Goal: Book appointment/travel/reservation

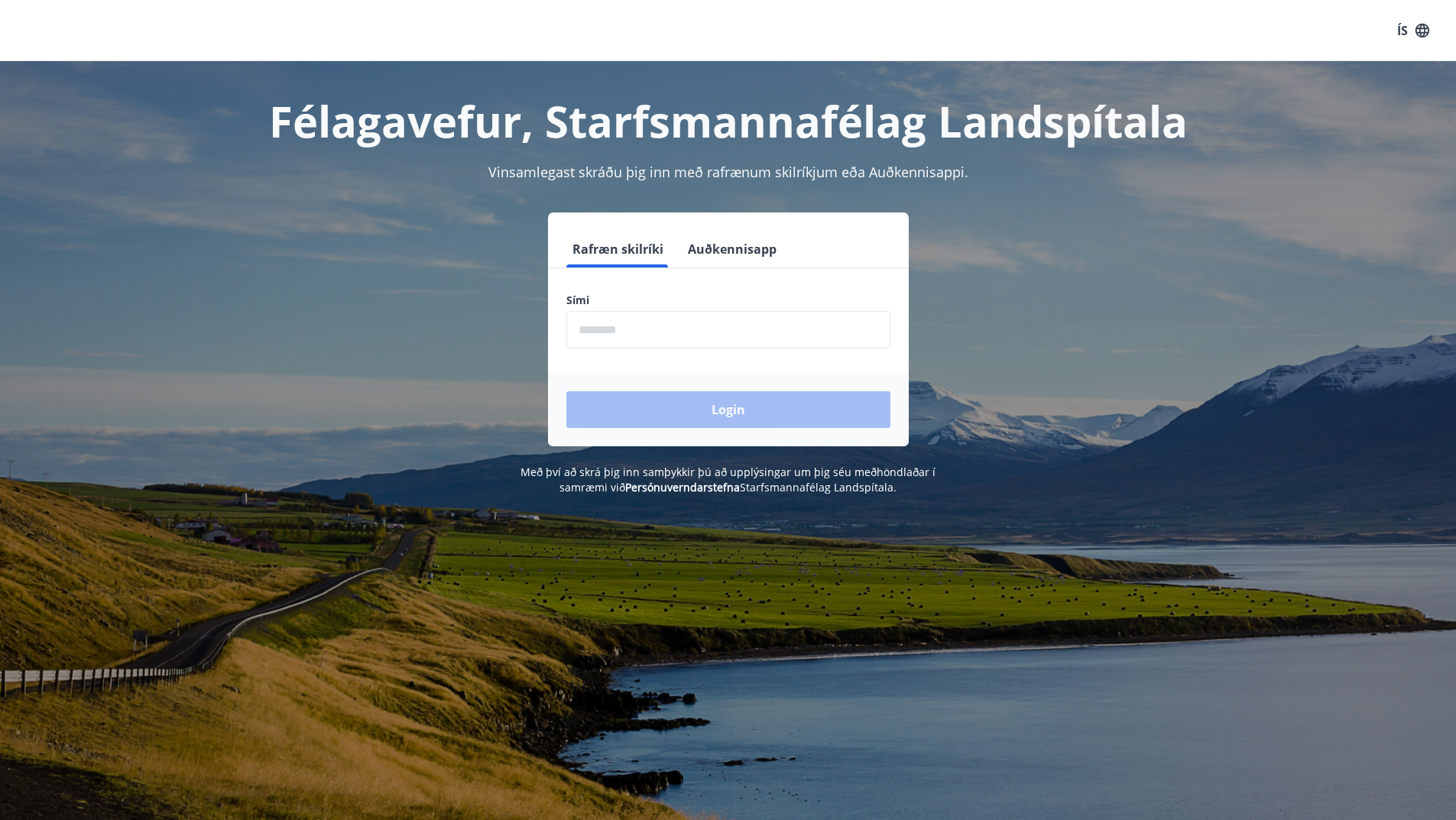
click at [643, 342] on input "phone" at bounding box center [728, 329] width 324 height 37
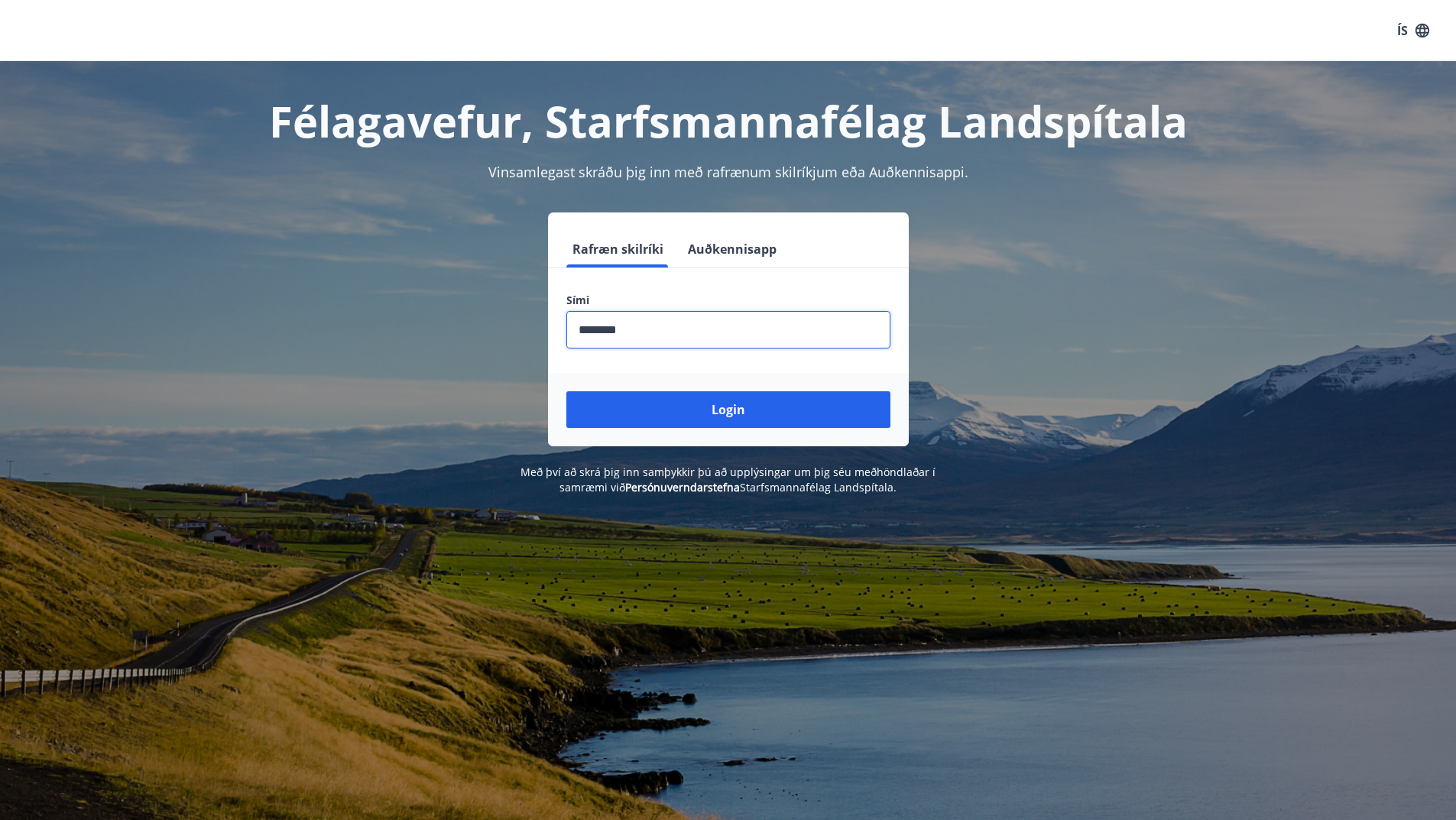
type input "********"
click at [567, 392] on button "Login" at bounding box center [728, 410] width 324 height 36
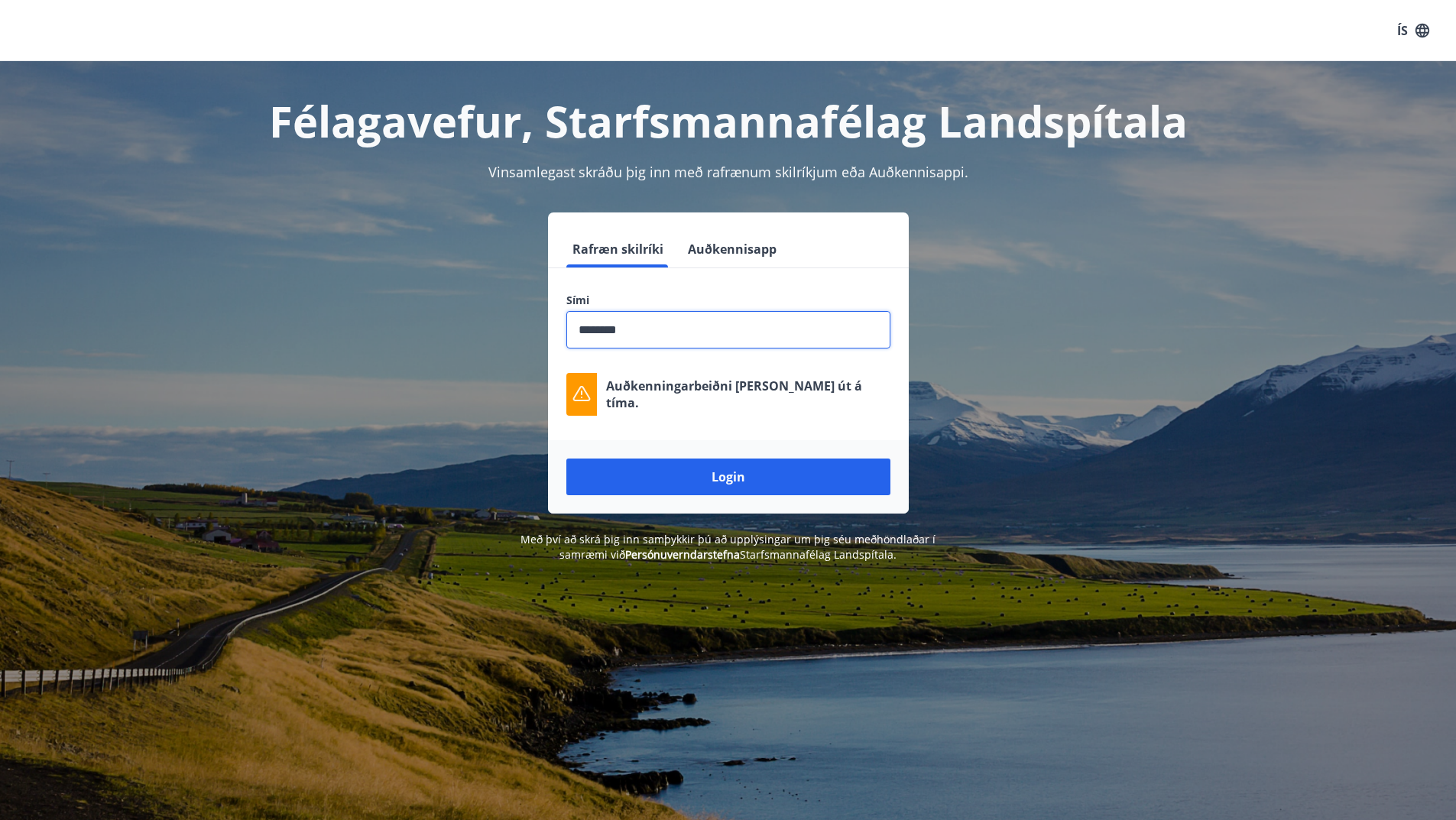
click at [699, 336] on input "phone" at bounding box center [728, 329] width 324 height 37
click at [730, 464] on button "Login" at bounding box center [728, 477] width 324 height 36
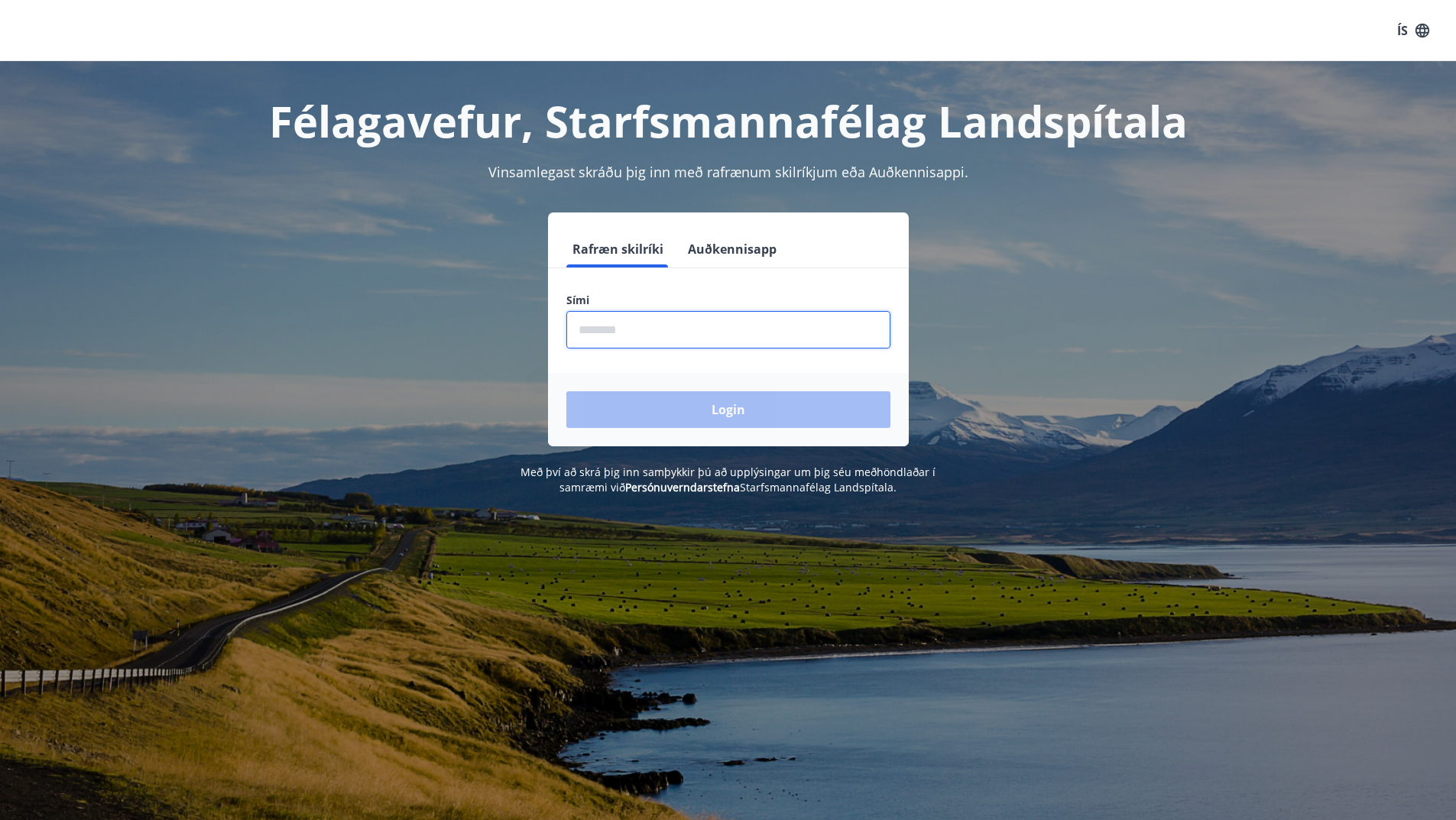
click at [620, 326] on input "phone" at bounding box center [728, 329] width 324 height 37
type input "********"
click at [694, 420] on button "Login" at bounding box center [728, 410] width 324 height 36
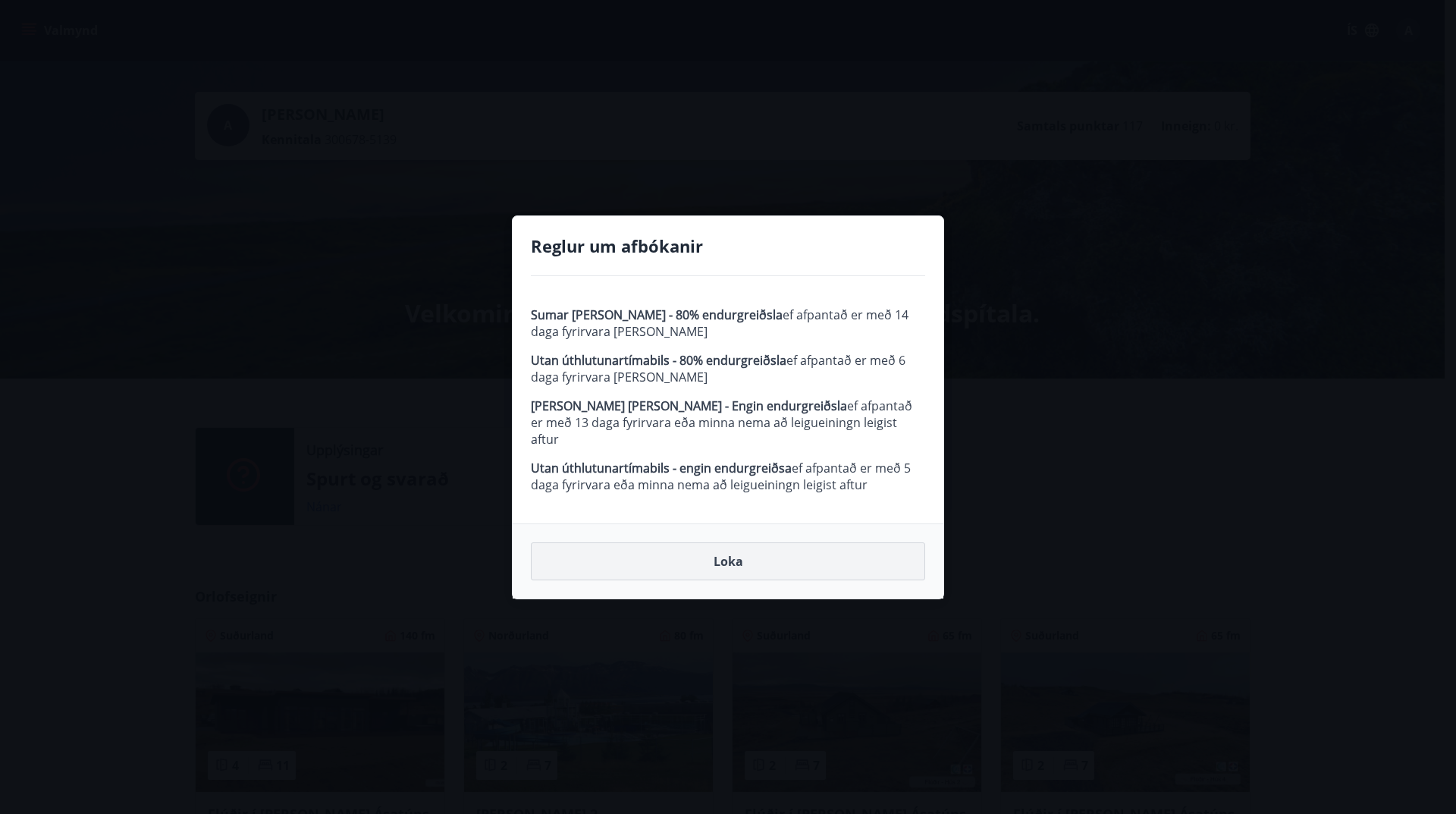
click at [748, 554] on button "Loka" at bounding box center [728, 561] width 394 height 38
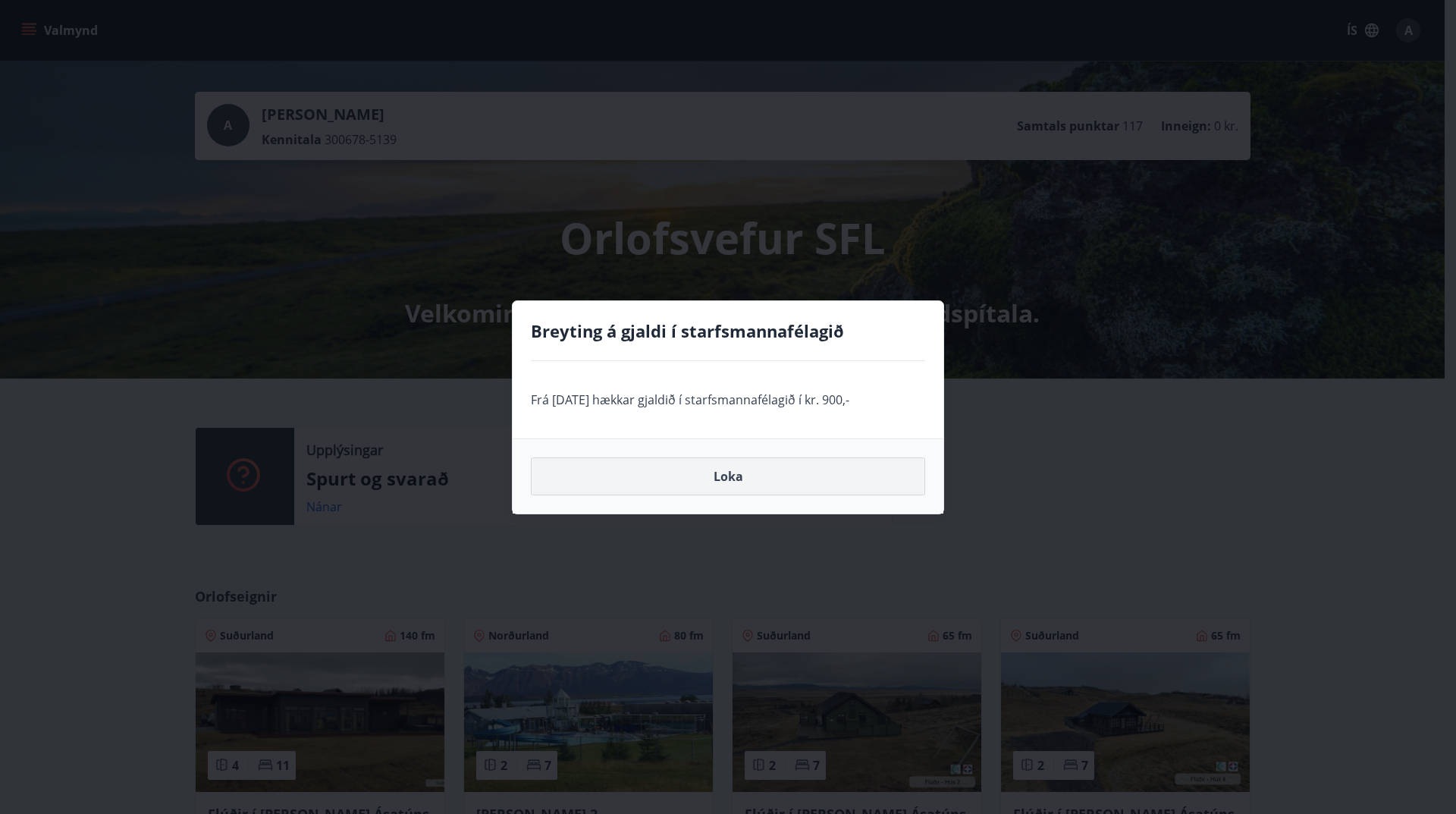
click at [732, 481] on button "Loka" at bounding box center [728, 477] width 394 height 38
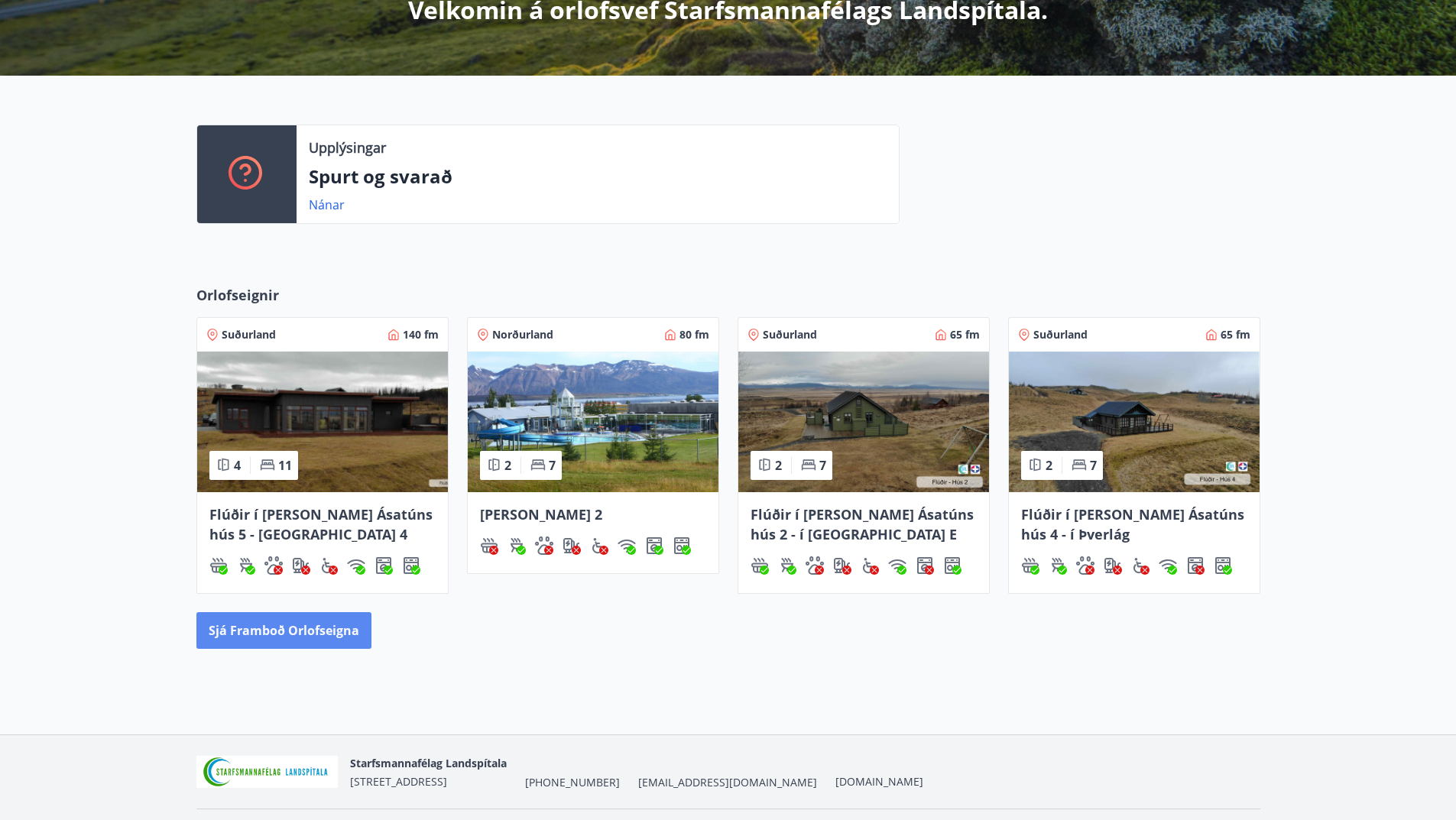
scroll to position [349, 0]
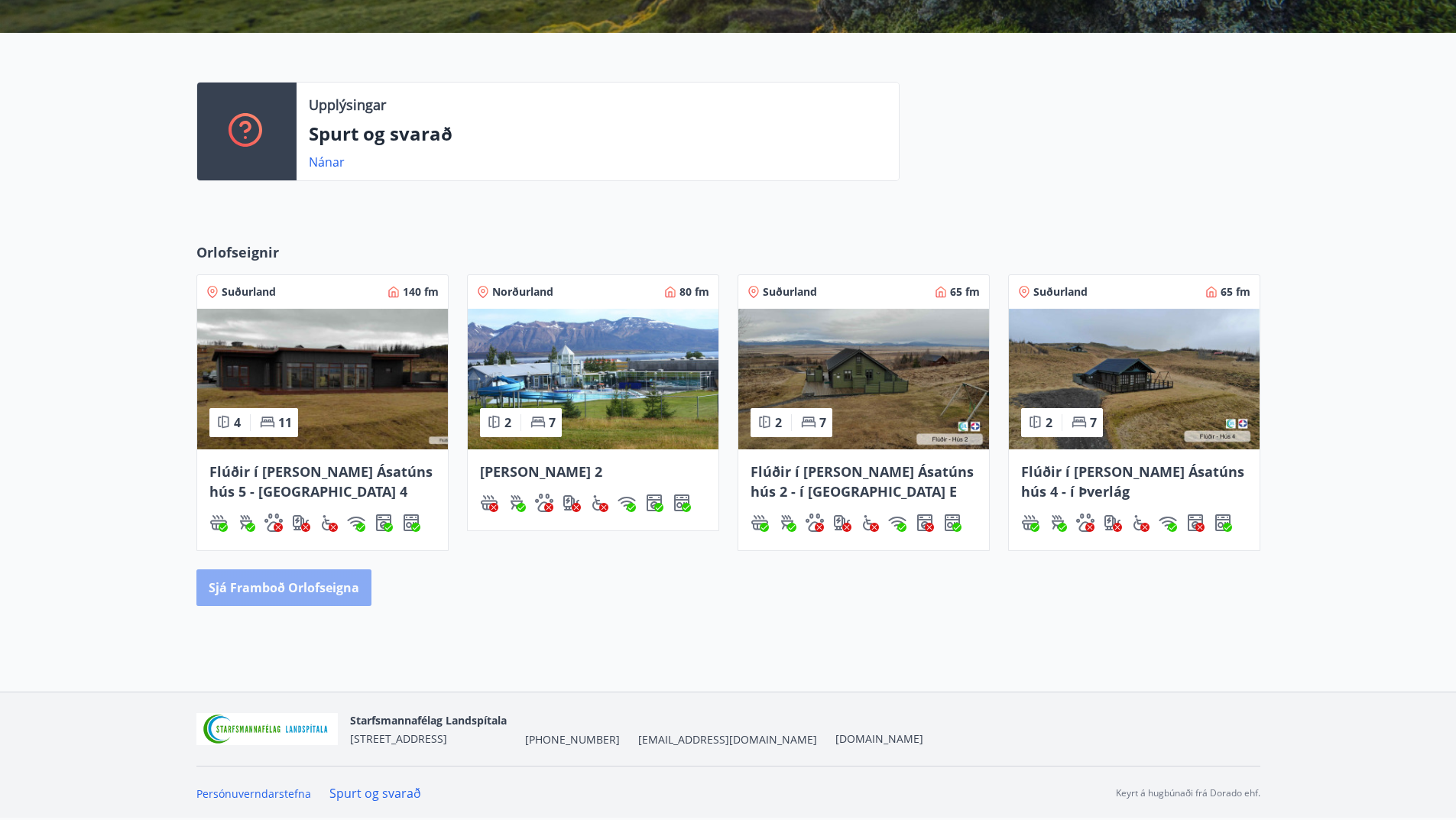
click at [315, 593] on button "Sjá framboð orlofseigna" at bounding box center [284, 588] width 175 height 36
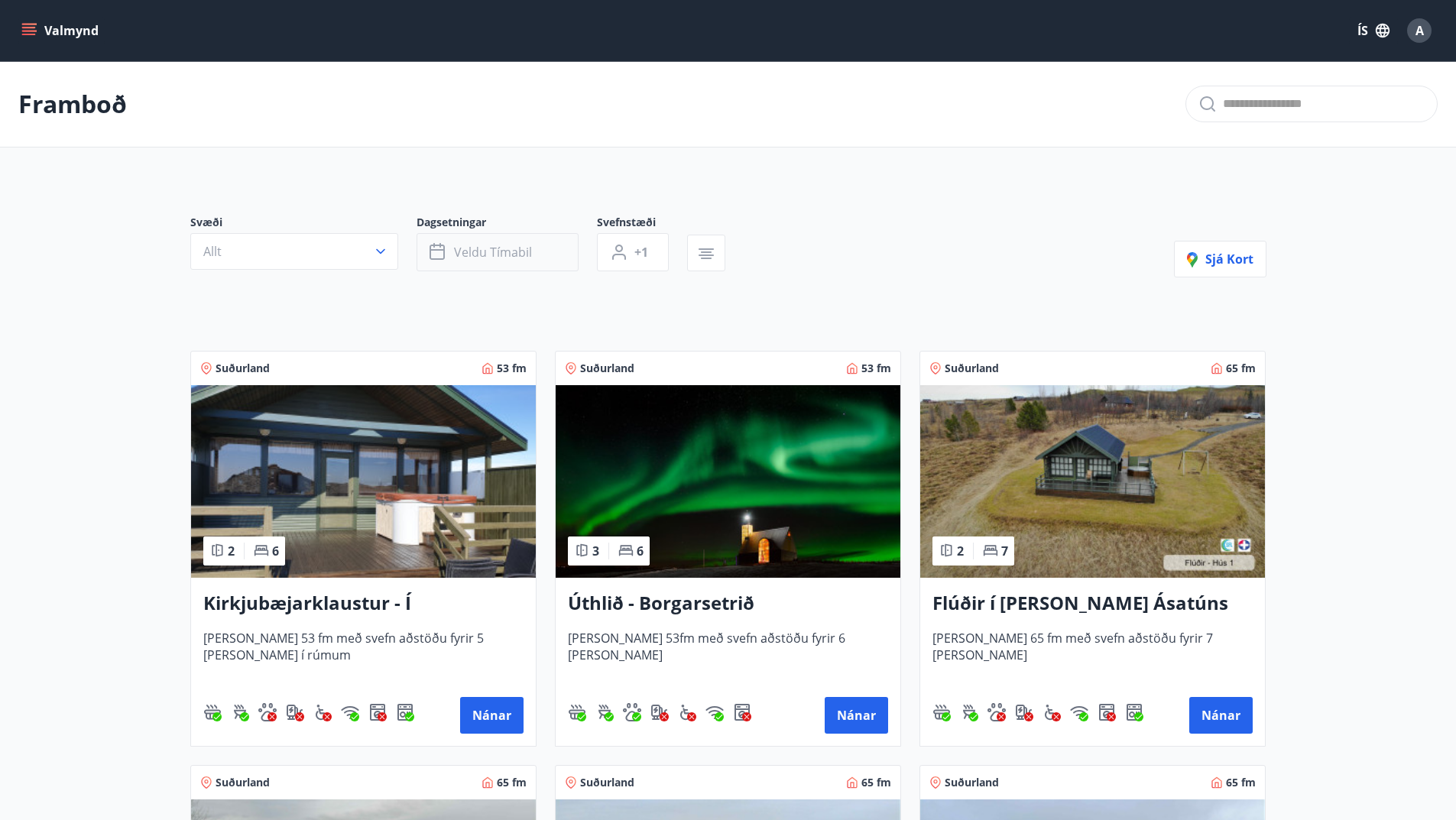
click at [490, 249] on span "Veldu tímabil" at bounding box center [493, 252] width 78 height 17
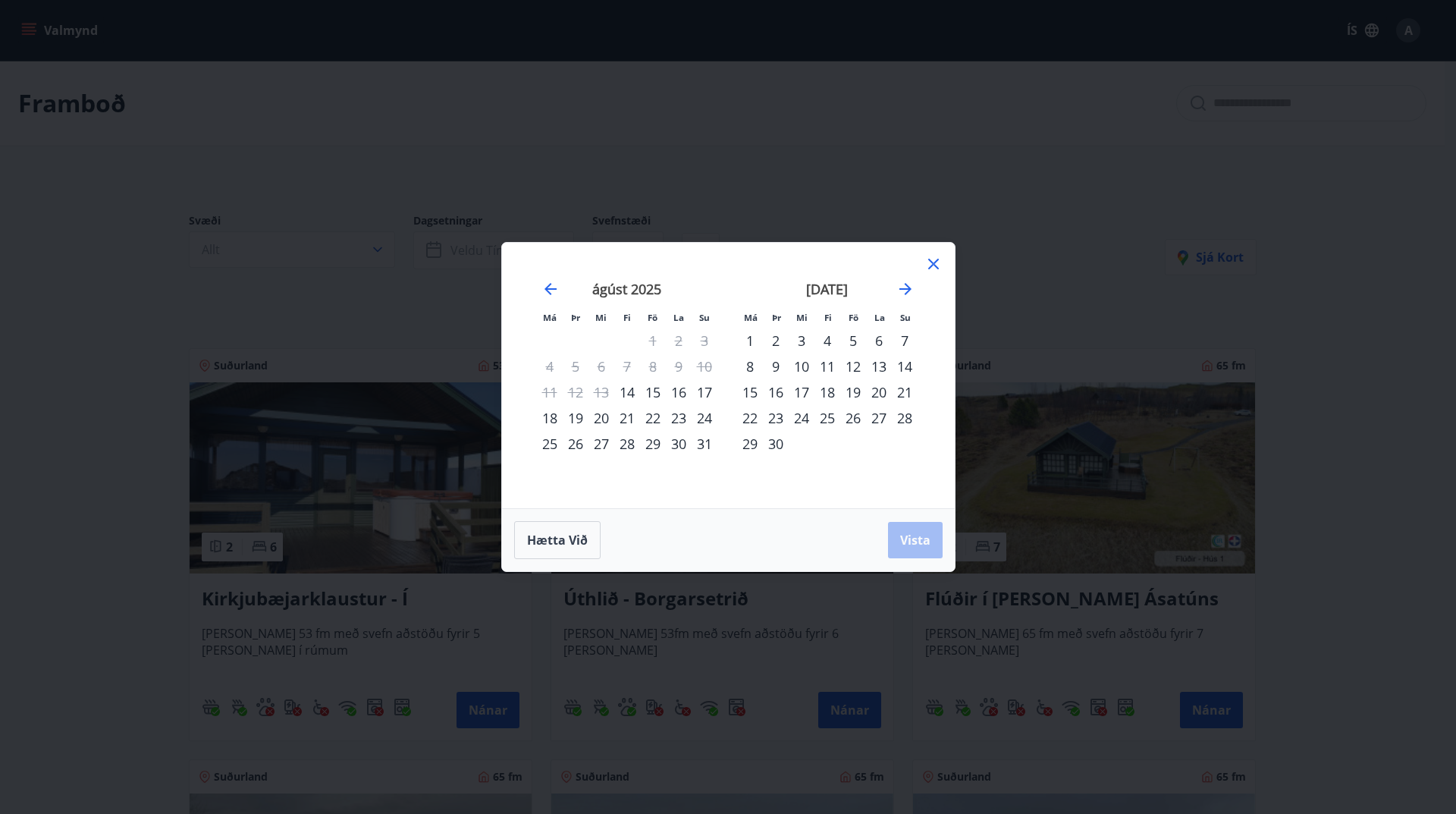
click at [653, 391] on div "15" at bounding box center [653, 392] width 26 height 26
click at [651, 419] on div "22" at bounding box center [653, 418] width 26 height 26
click at [929, 540] on span "Vista" at bounding box center [916, 540] width 31 height 17
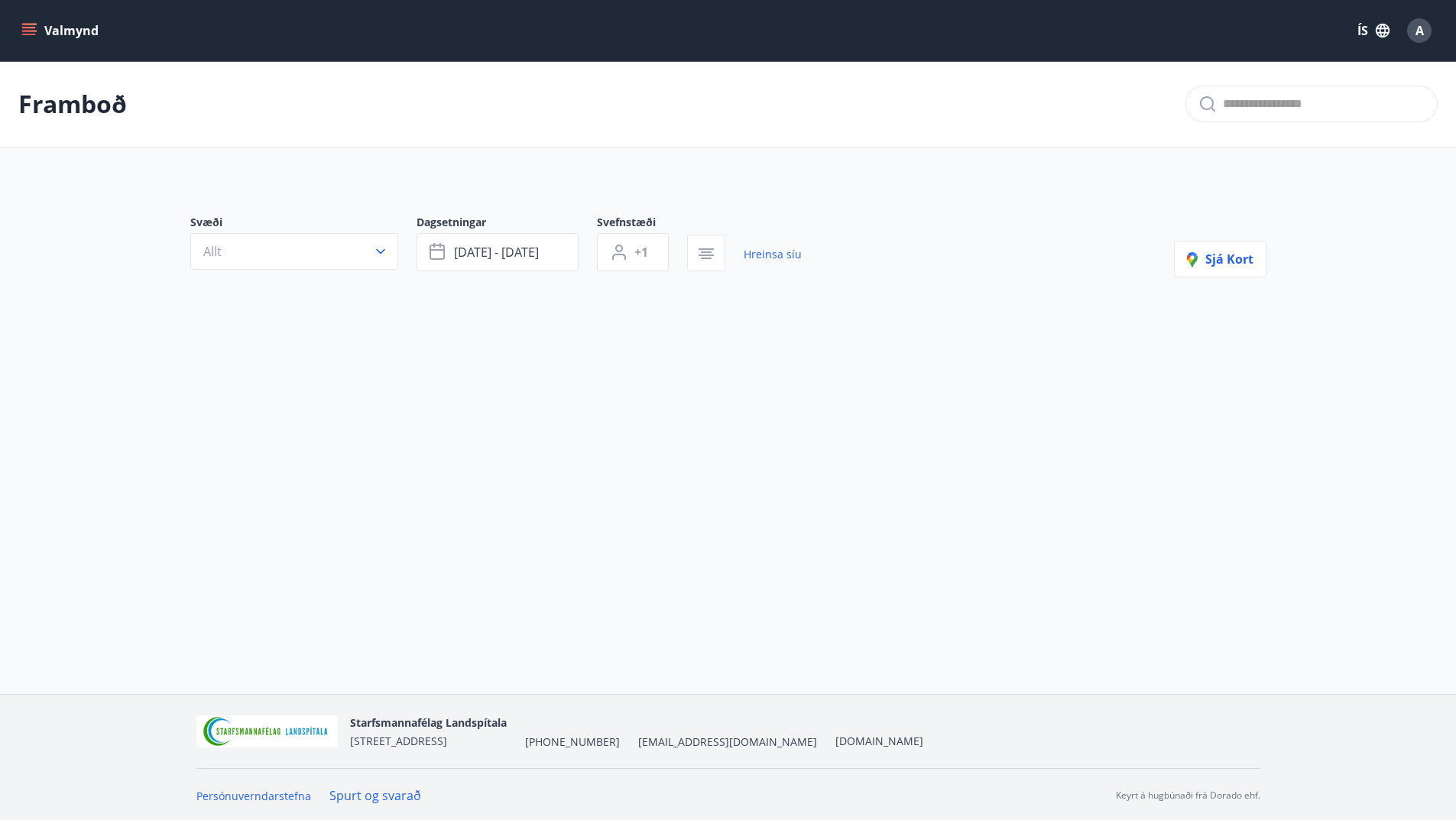
scroll to position [2, 0]
click at [550, 257] on button "[DATE] - [DATE]" at bounding box center [498, 249] width 162 height 38
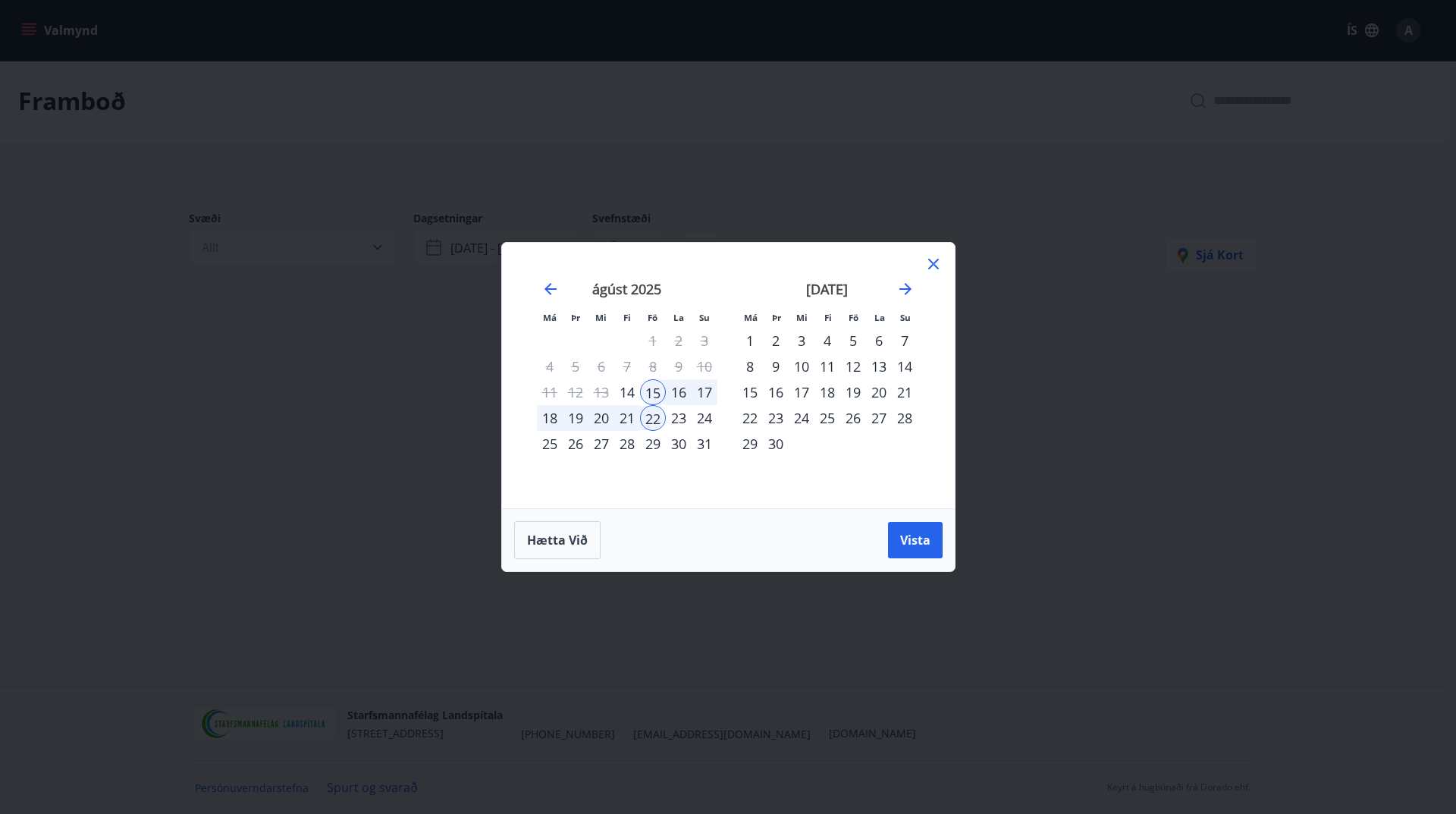
click at [922, 272] on div "[DATE] 1 2 3 4 5 6 7 8 9 10 11 12 13 14 15 16 17 18 19 20 21 22 23 24 25 26 27 …" at bounding box center [827, 386] width 200 height 249
click at [938, 267] on icon at bounding box center [933, 264] width 18 height 18
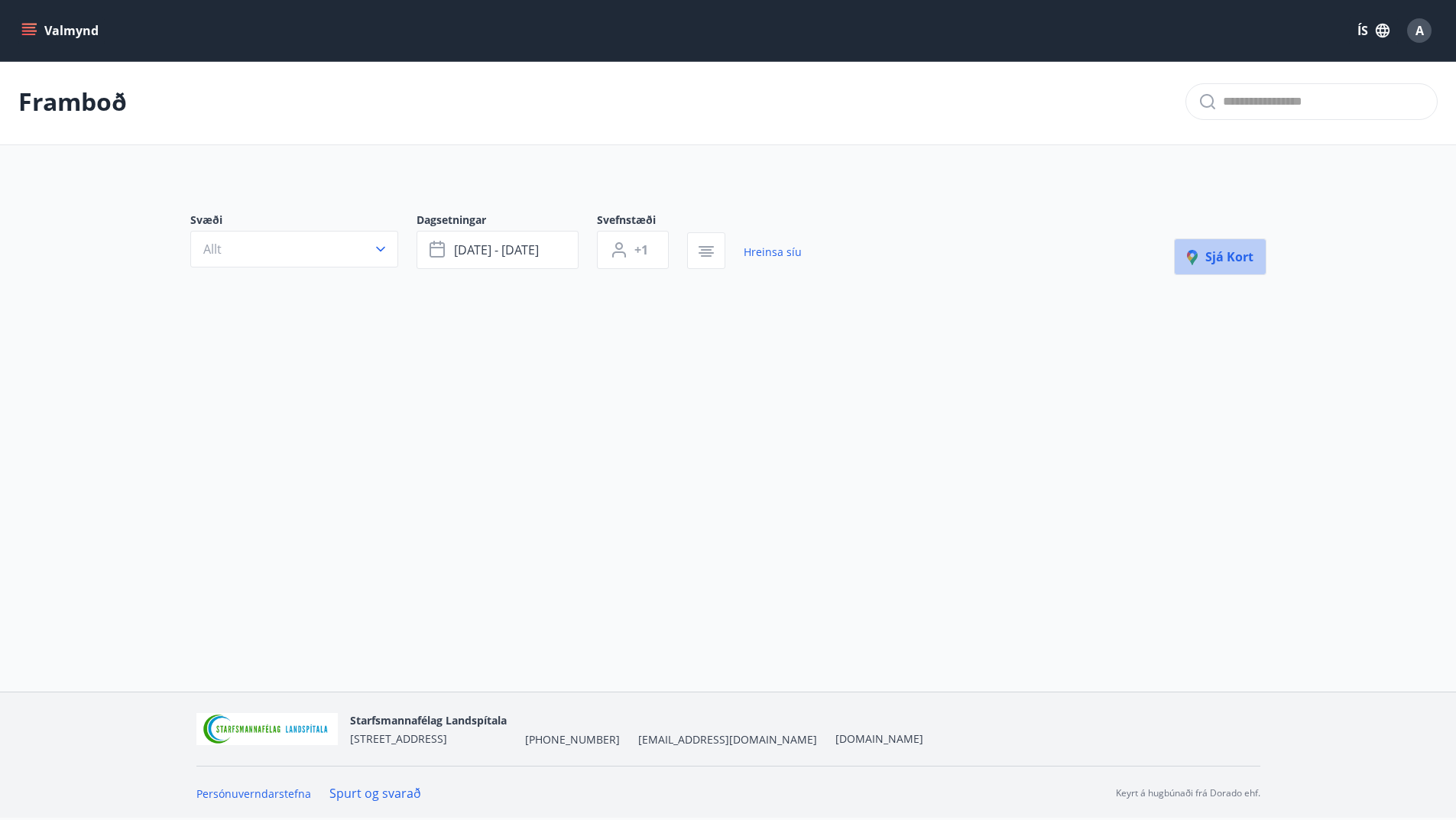
click at [1240, 255] on span "Sjá kort" at bounding box center [1220, 257] width 66 height 17
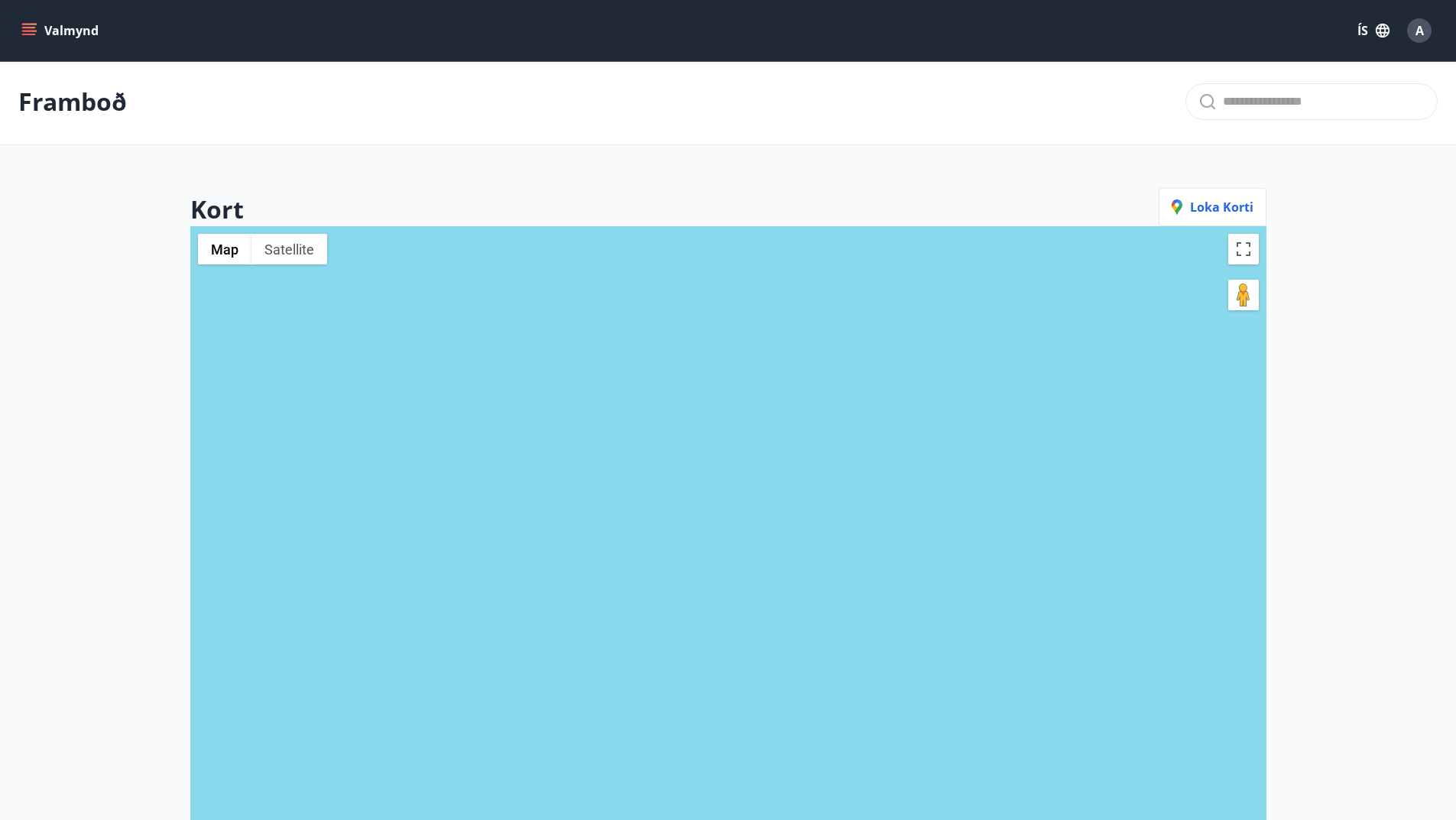
click at [23, 21] on button "Valmynd" at bounding box center [62, 31] width 87 height 28
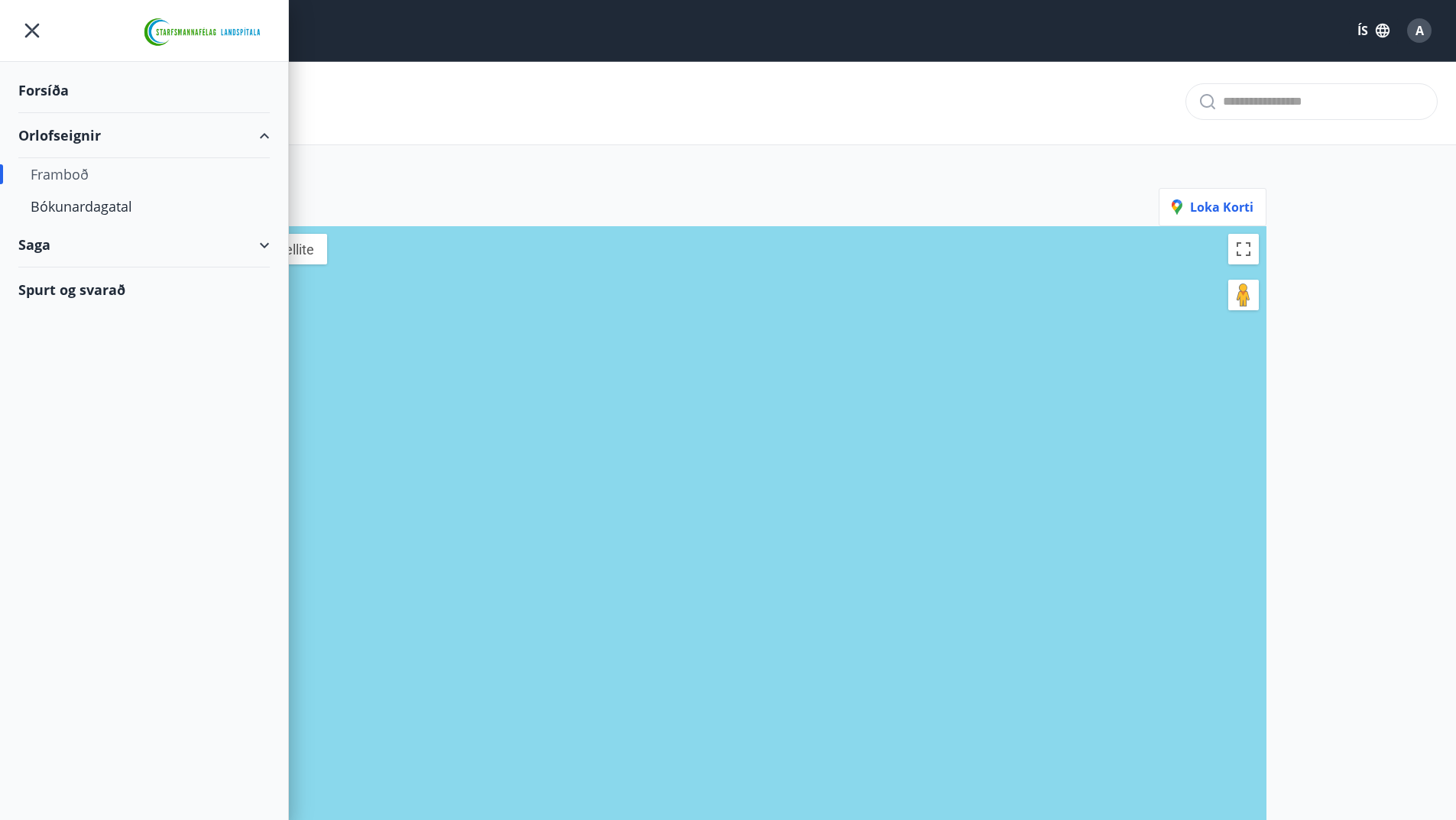
click at [77, 181] on div "Framboð" at bounding box center [144, 175] width 227 height 32
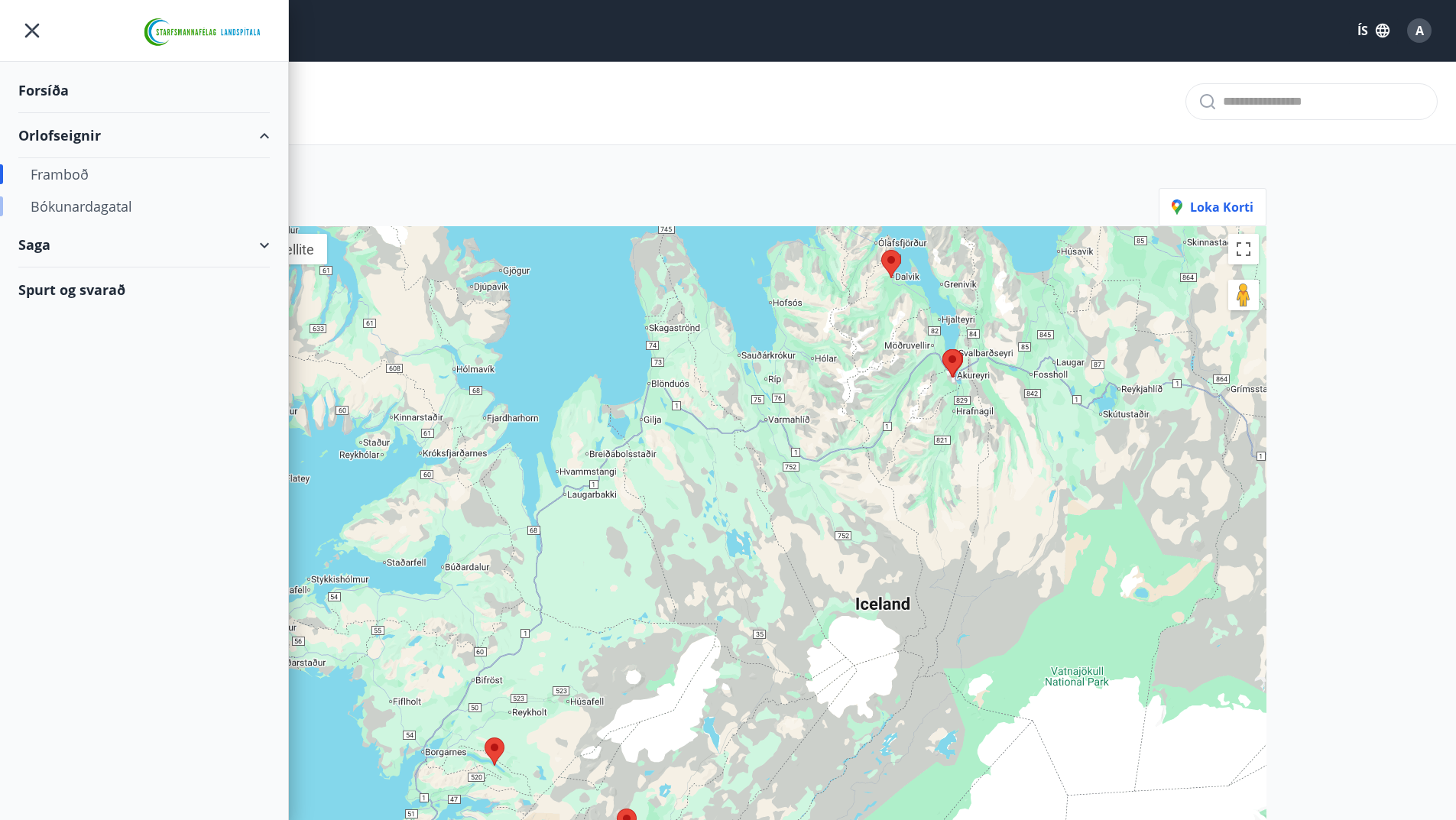
click at [29, 210] on div "Bókunardagatal" at bounding box center [144, 206] width 288 height 32
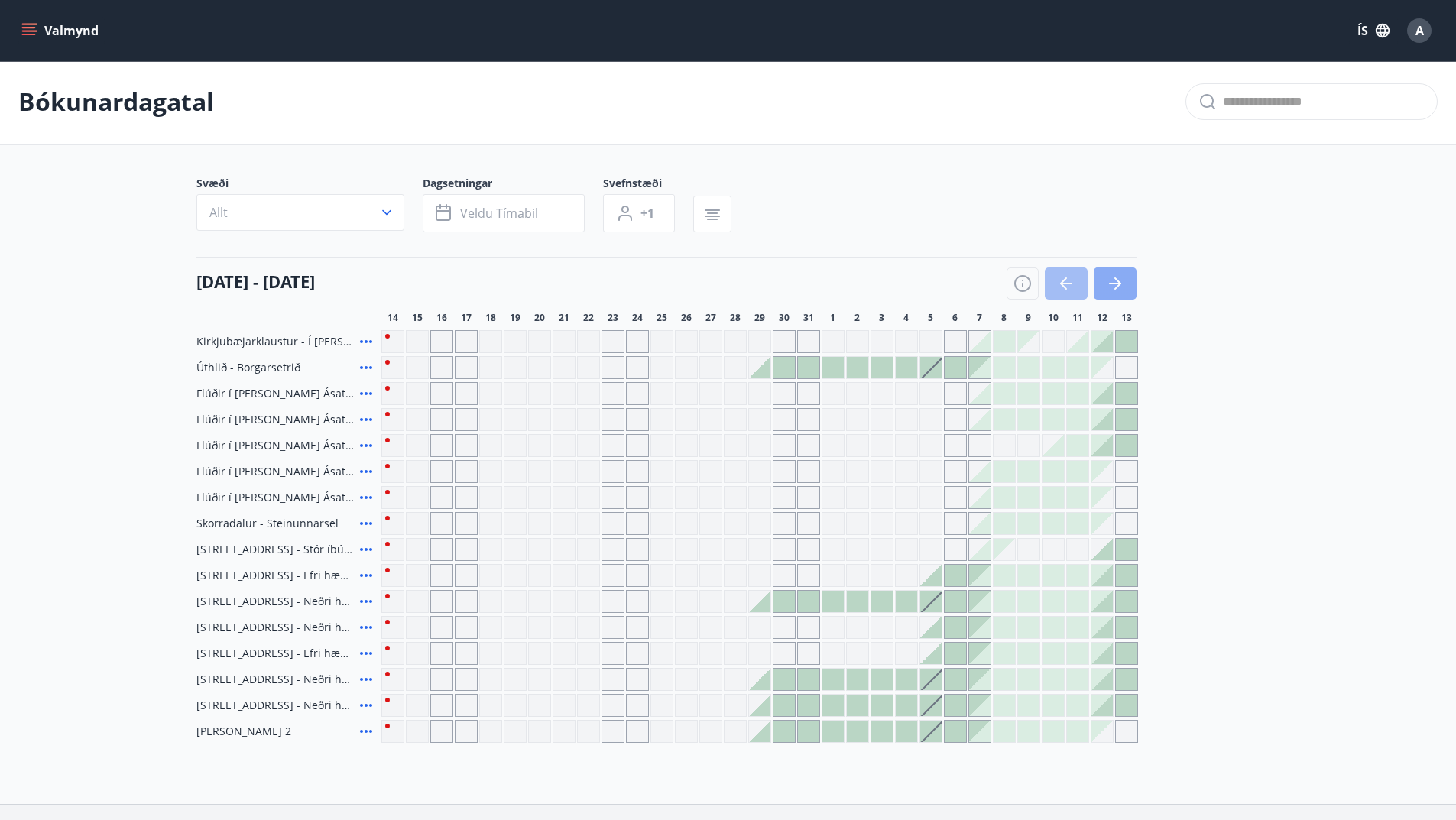
click at [1112, 283] on icon "button" at bounding box center [1114, 283] width 12 height 2
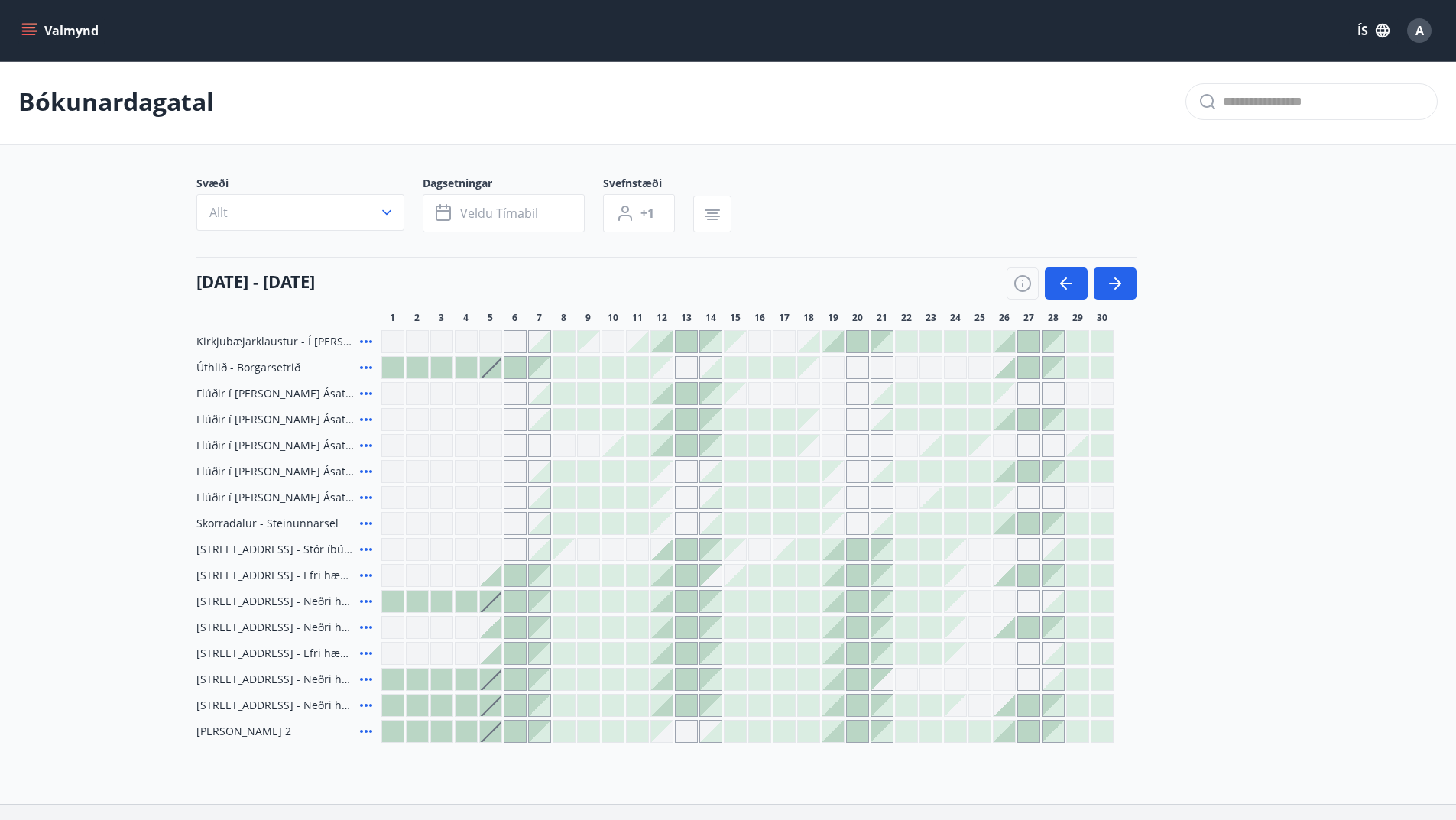
click at [367, 526] on icon at bounding box center [366, 524] width 19 height 19
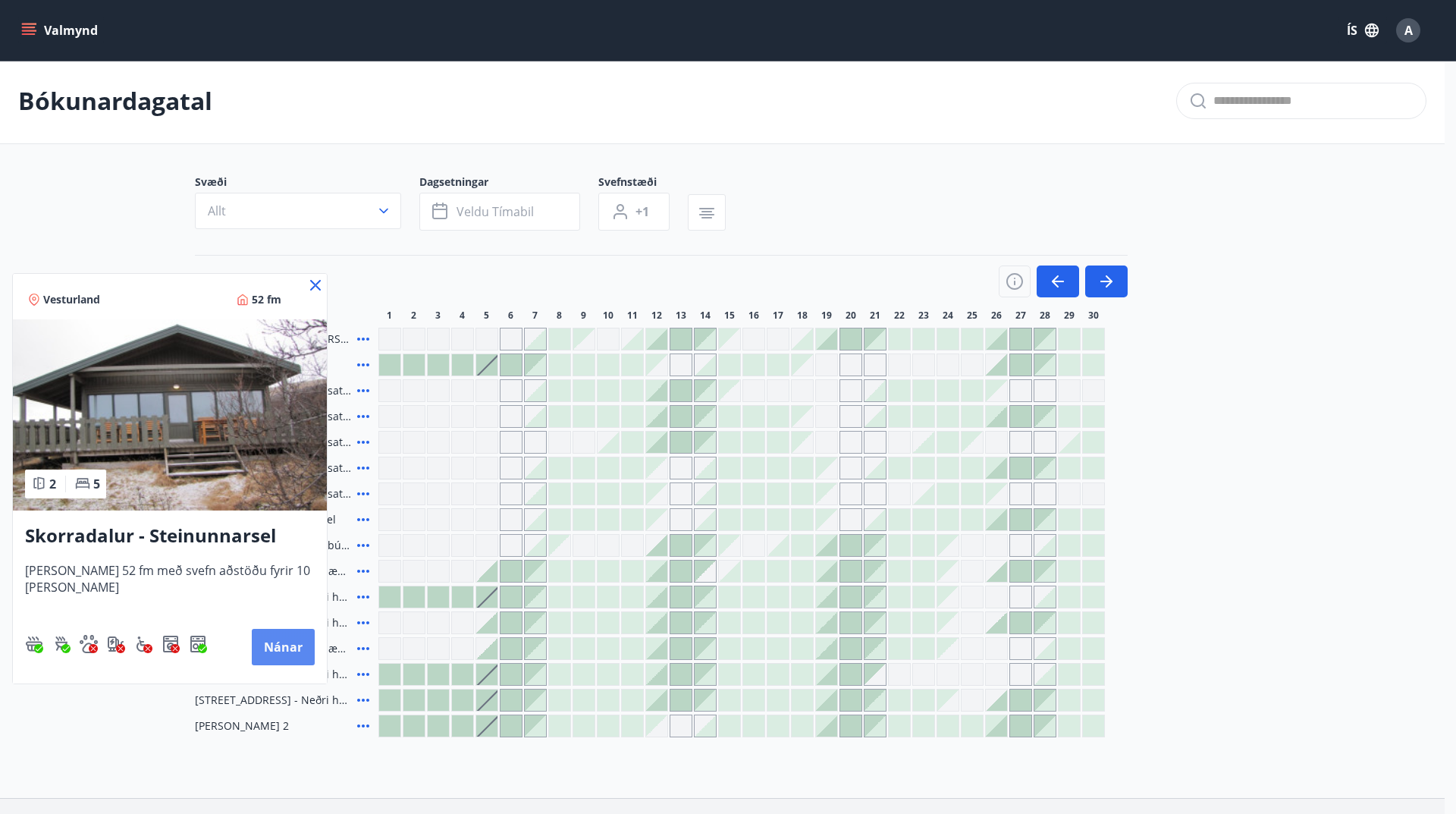
click at [279, 641] on button "Nánar" at bounding box center [283, 647] width 63 height 36
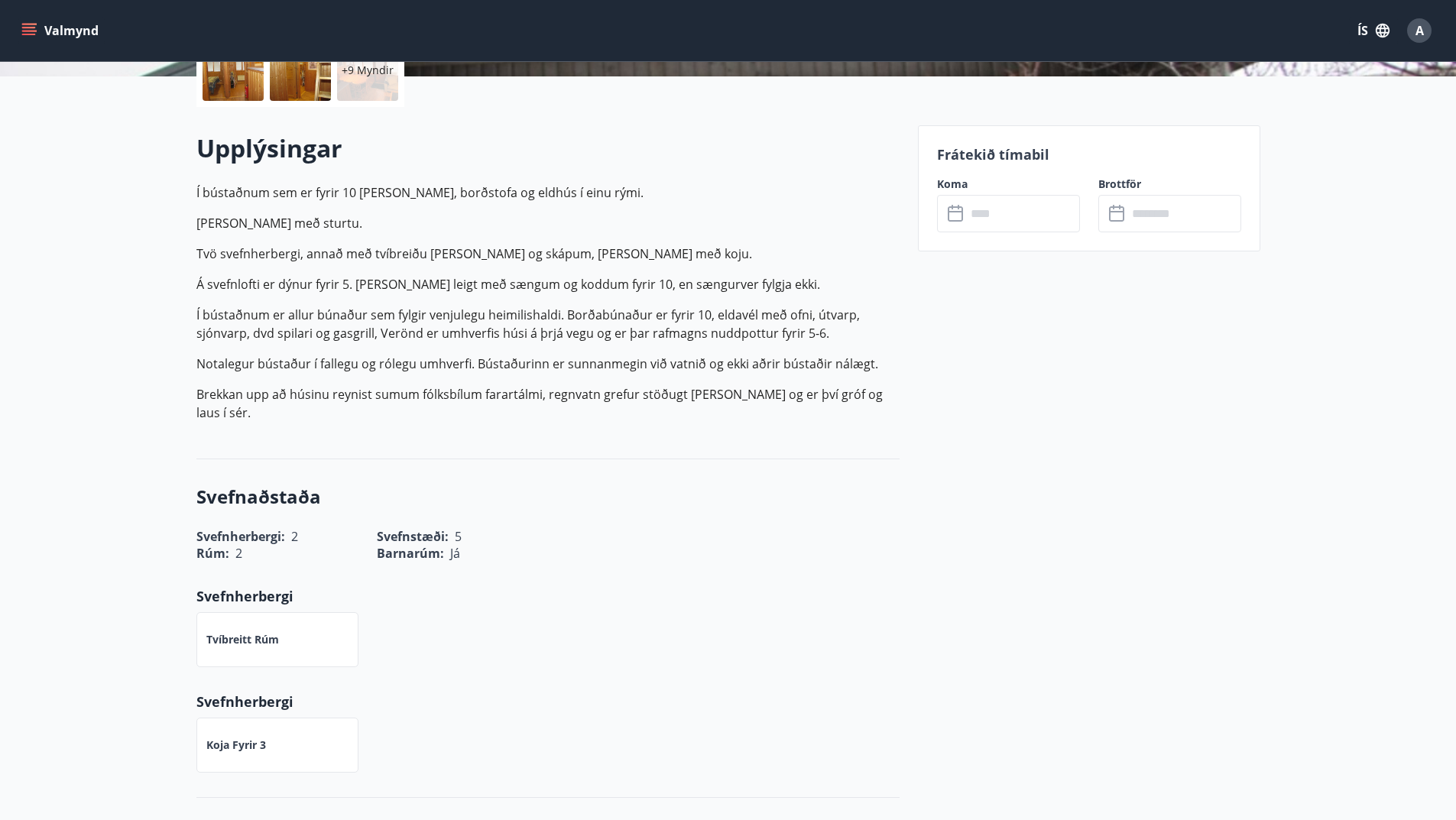
scroll to position [459, 0]
